Goal: Task Accomplishment & Management: Use online tool/utility

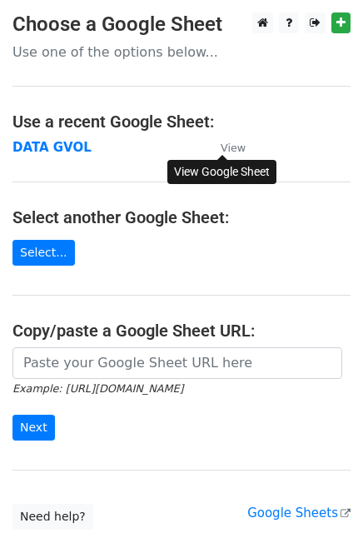
click at [230, 146] on small "View" at bounding box center [233, 148] width 25 height 12
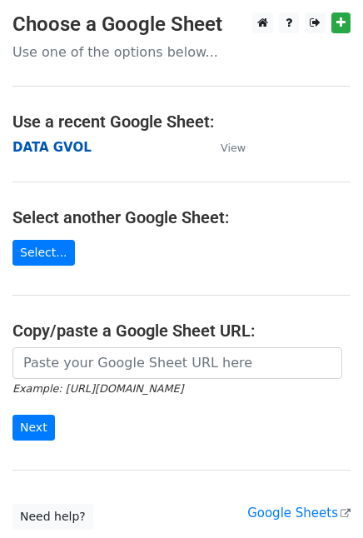
click at [57, 147] on strong "DATA GVOL" at bounding box center [51, 147] width 79 height 15
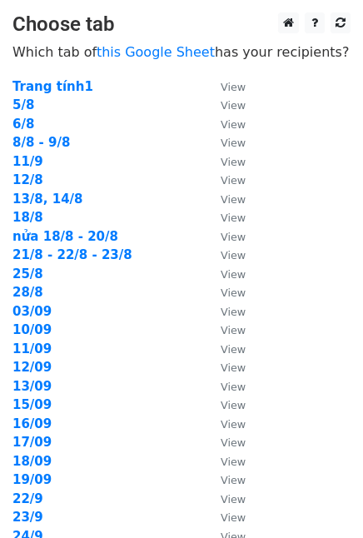
scroll to position [378, 0]
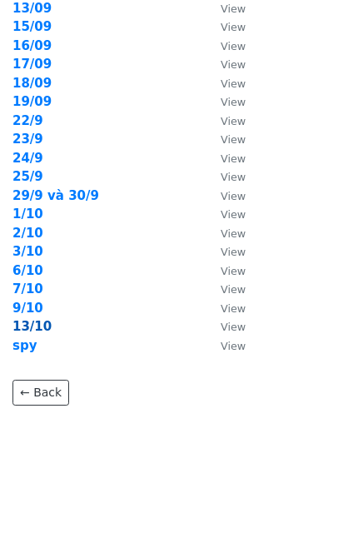
click at [36, 327] on strong "13/10" at bounding box center [31, 326] width 39 height 15
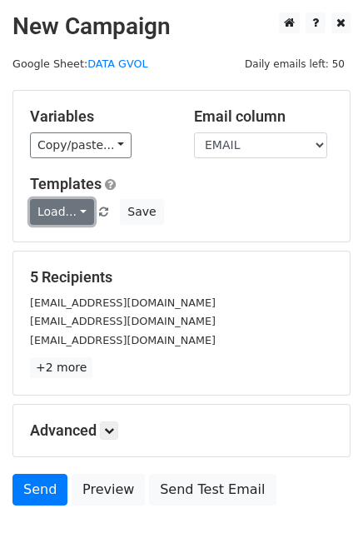
click at [71, 209] on link "Load..." at bounding box center [62, 212] width 64 height 26
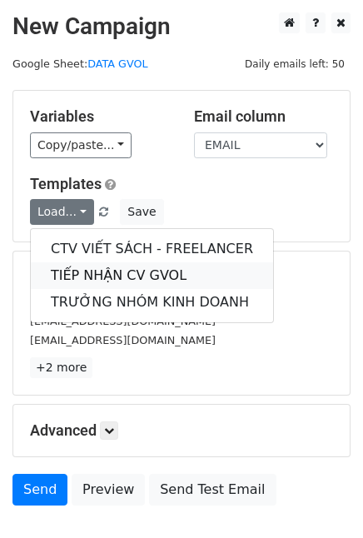
click at [130, 276] on link "TIẾP NHẬN CV GVOL" at bounding box center [152, 275] width 242 height 27
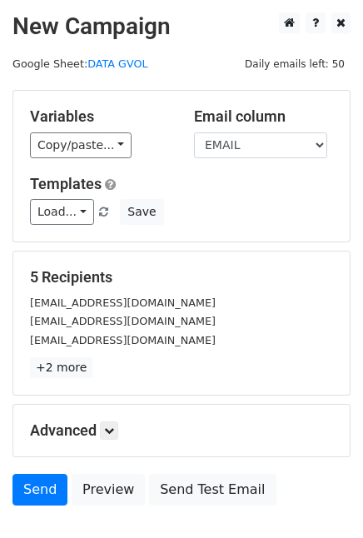
scroll to position [107, 0]
